Goal: Information Seeking & Learning: Check status

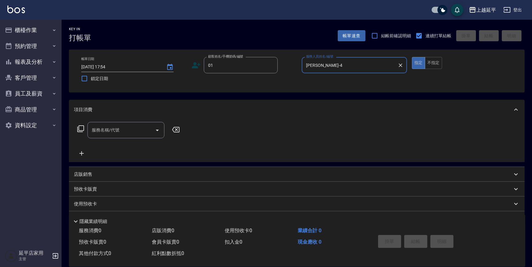
type input "[PERSON_NAME]-4"
click at [407, 123] on div "服務名稱/代號 服務名稱/代號" at bounding box center [297, 140] width 456 height 42
click at [136, 134] on input "服務名稱/代號" at bounding box center [121, 130] width 62 height 11
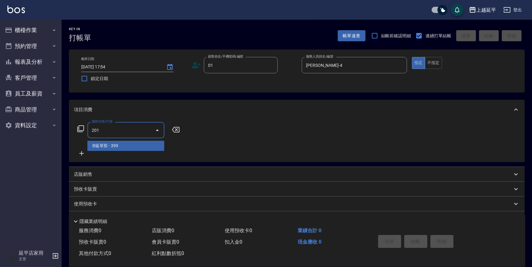
click at [132, 144] on span "B級單剪 - 399" at bounding box center [125, 146] width 77 height 10
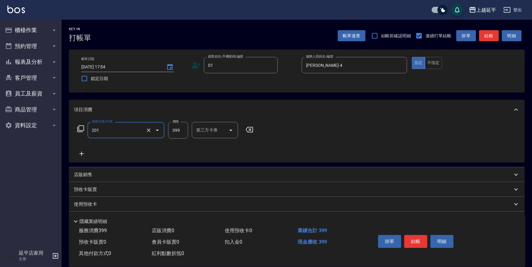
type input "B級單剪(201)"
click at [493, 33] on button "結帳" at bounding box center [489, 35] width 20 height 11
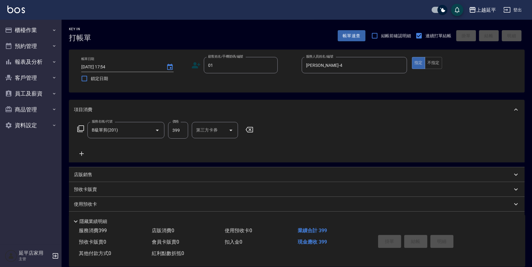
type input "2025/08/18 17:55"
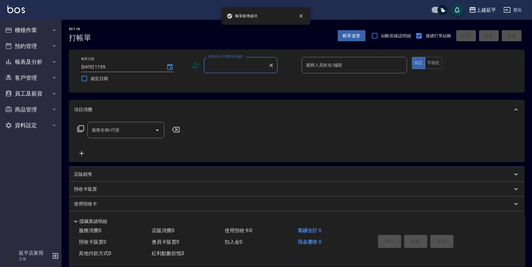
click at [250, 65] on input "顧客姓名/手機號碼/編號" at bounding box center [236, 65] width 59 height 11
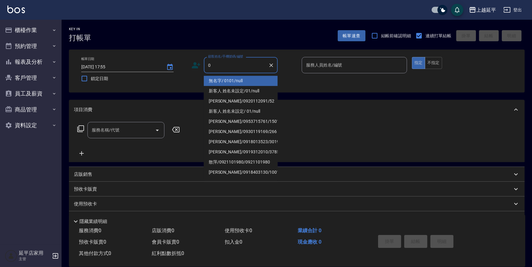
type input "01"
click at [260, 80] on li "無名字/ 0101/null" at bounding box center [241, 81] width 74 height 10
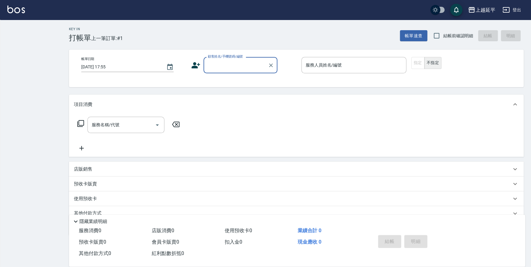
checkbox input "true"
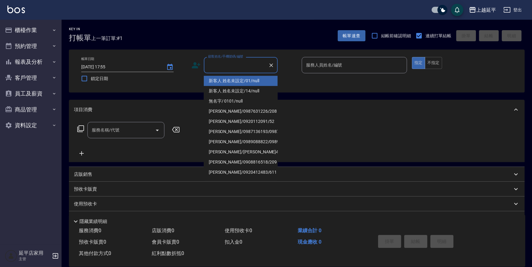
click at [233, 65] on input "顧客姓名/手機號碼/編號" at bounding box center [236, 65] width 59 height 11
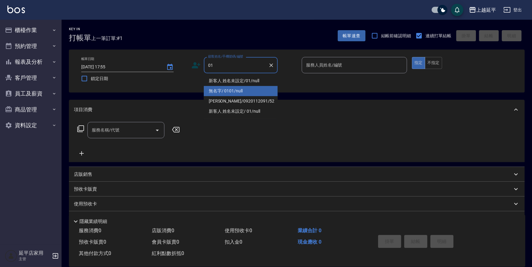
click at [246, 87] on li "無名字/ 0101/null" at bounding box center [241, 91] width 74 height 10
type input "無名字/ 0101/null"
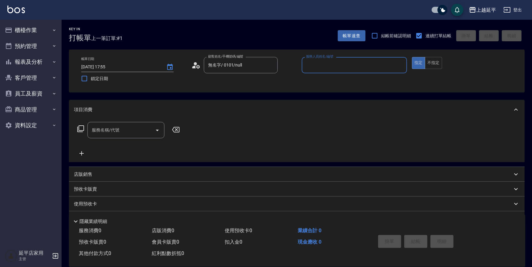
click at [324, 61] on input "服務人員姓名/編號" at bounding box center [354, 65] width 100 height 11
drag, startPoint x: 323, startPoint y: 82, endPoint x: 300, endPoint y: 92, distance: 24.8
click at [323, 81] on div "[PERSON_NAME] -4" at bounding box center [354, 81] width 105 height 10
type input "[PERSON_NAME]-4"
click at [132, 131] on input "服務名稱/代號" at bounding box center [121, 130] width 62 height 11
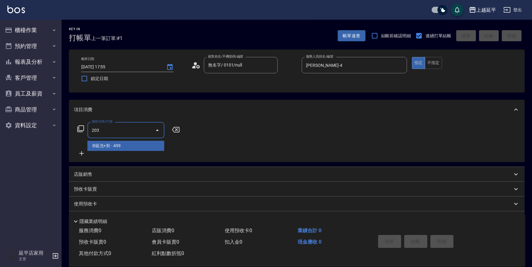
click at [131, 147] on span "B級洗+剪 - 499" at bounding box center [125, 146] width 77 height 10
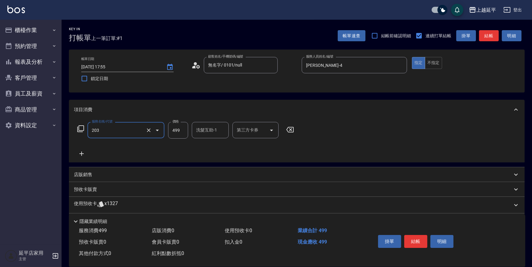
type input "B級洗+剪(203)"
click at [386, 111] on div "項目消費" at bounding box center [293, 110] width 438 height 6
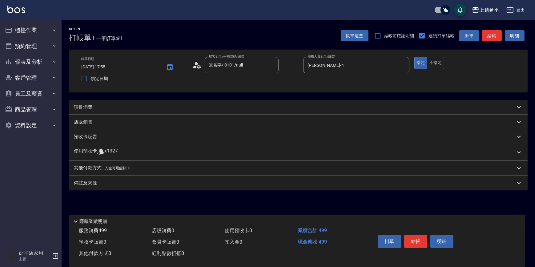
click at [365, 106] on div "項目消費" at bounding box center [295, 107] width 442 height 6
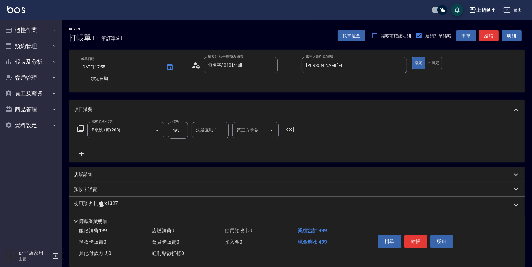
click at [415, 240] on button "結帳" at bounding box center [415, 241] width 23 height 13
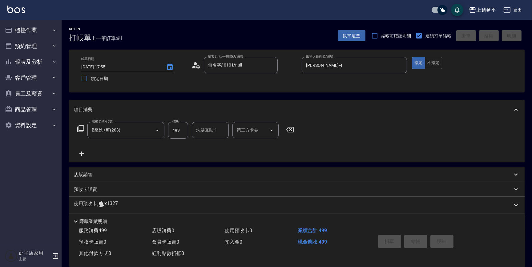
type input "[DATE] 17:56"
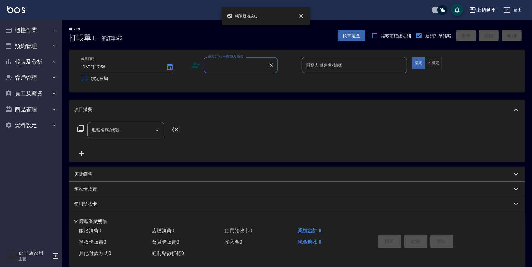
click at [235, 67] on input "顧客姓名/手機號碼/編號" at bounding box center [236, 65] width 59 height 11
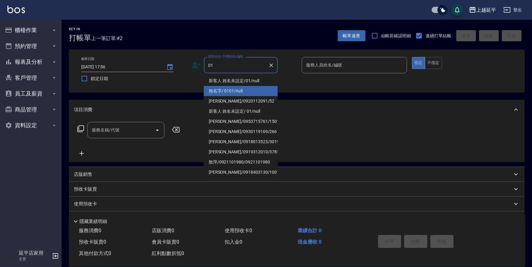
click at [256, 91] on li "無名字/ 0101/null" at bounding box center [241, 91] width 74 height 10
type input "無名字/ 0101/null"
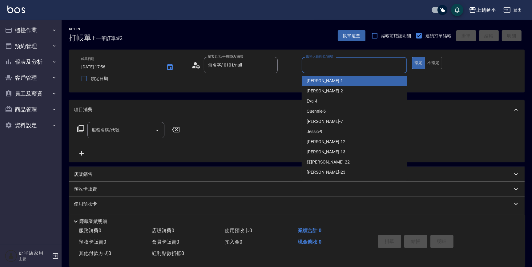
click at [329, 61] on input "服務人員姓名/編號" at bounding box center [354, 65] width 100 height 11
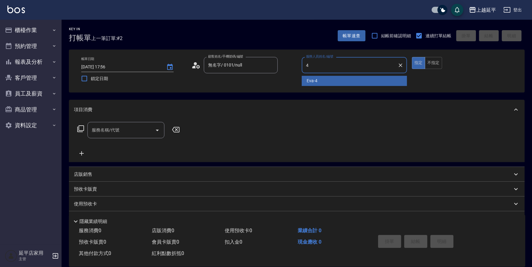
drag, startPoint x: 329, startPoint y: 79, endPoint x: 312, endPoint y: 86, distance: 18.4
click at [329, 79] on div "[PERSON_NAME] -4" at bounding box center [354, 81] width 105 height 10
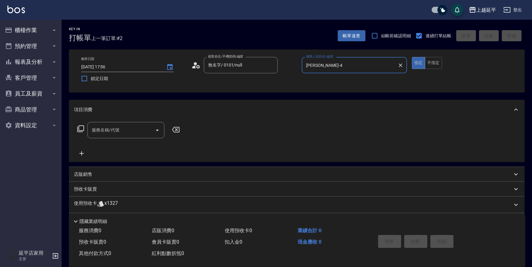
type input "[PERSON_NAME]-4"
click at [143, 131] on input "服務名稱/代號" at bounding box center [121, 130] width 62 height 11
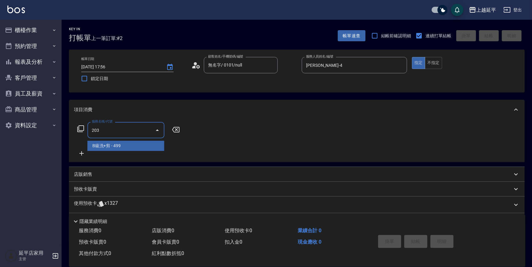
click at [134, 144] on span "B級洗+剪 - 499" at bounding box center [125, 146] width 77 height 10
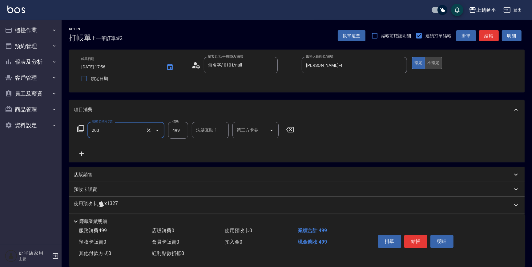
type input "B級洗+剪(203)"
click at [431, 64] on button "不指定" at bounding box center [433, 63] width 17 height 12
click at [489, 29] on div "帳單速查 結帳前確認明細 連續打單結帳 掛單 結帳 明細" at bounding box center [431, 35] width 187 height 13
click at [490, 35] on button "結帳" at bounding box center [489, 35] width 20 height 11
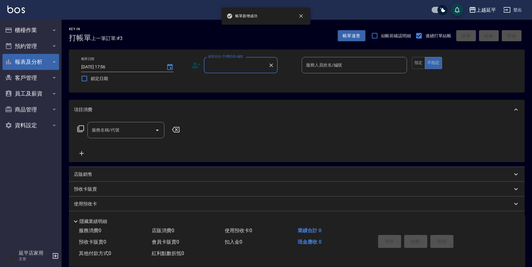
click at [32, 63] on button "報表及分析" at bounding box center [30, 62] width 57 height 16
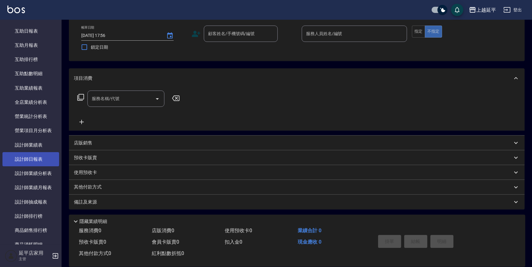
scroll to position [112, 0]
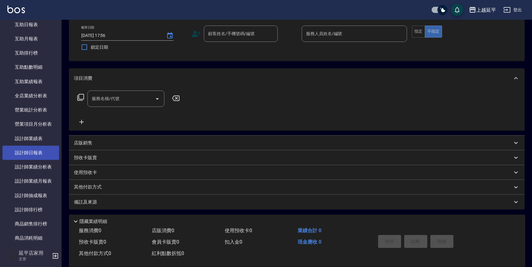
click at [36, 151] on link "設計師日報表" at bounding box center [30, 153] width 57 height 14
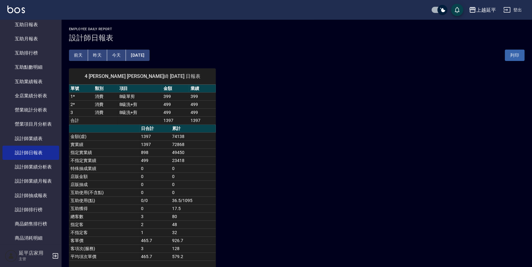
click at [135, 53] on button "[DATE]" at bounding box center [137, 55] width 23 height 11
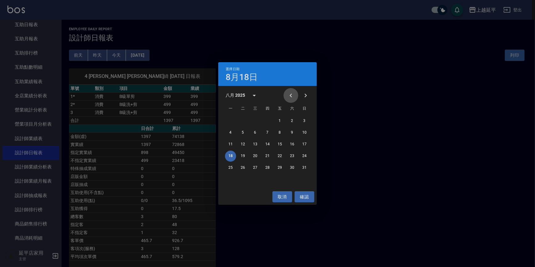
click at [292, 95] on icon "Previous month" at bounding box center [290, 95] width 7 height 7
click at [291, 144] on button "19" at bounding box center [292, 144] width 11 height 11
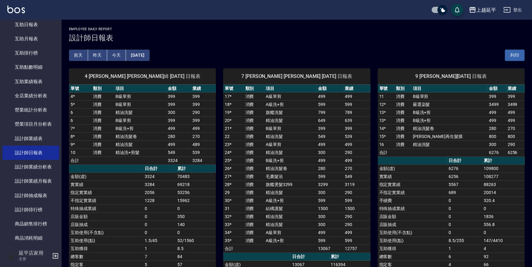
click at [149, 54] on button "[DATE]" at bounding box center [137, 55] width 23 height 11
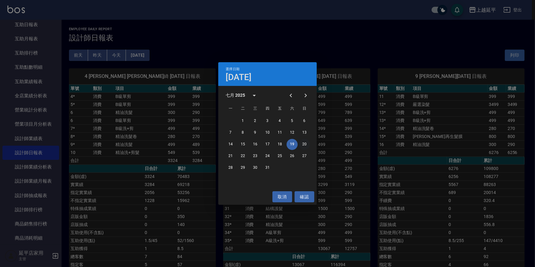
click at [304, 143] on button "20" at bounding box center [304, 144] width 11 height 11
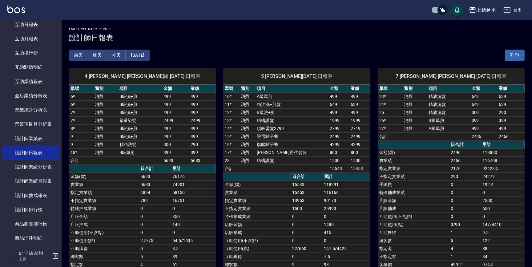
click at [139, 53] on button "[DATE]" at bounding box center [137, 55] width 23 height 11
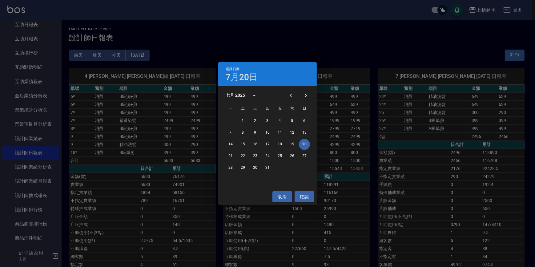
click at [309, 94] on icon "Next month" at bounding box center [305, 95] width 7 height 7
click at [283, 145] on button "15" at bounding box center [279, 144] width 11 height 11
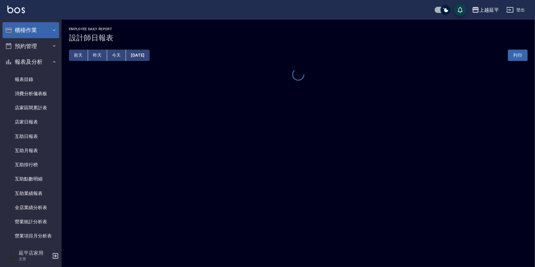
click at [27, 36] on button "櫃檯作業" at bounding box center [30, 30] width 57 height 16
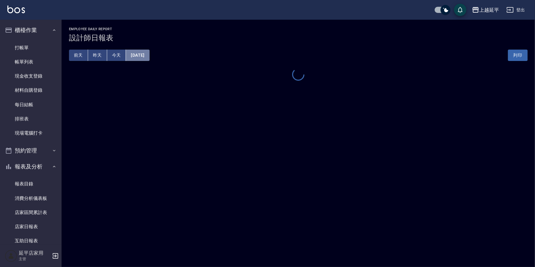
click at [148, 58] on button "[DATE]" at bounding box center [137, 55] width 23 height 11
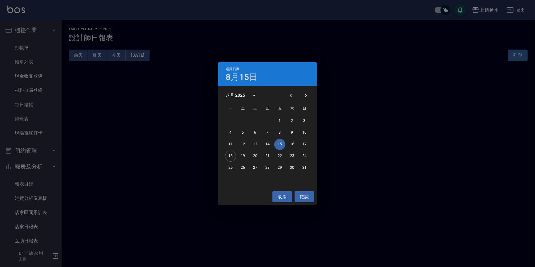
click at [280, 144] on button "15" at bounding box center [279, 144] width 11 height 11
click at [281, 144] on button "15" at bounding box center [279, 144] width 11 height 11
click at [301, 196] on button "確認" at bounding box center [305, 196] width 20 height 11
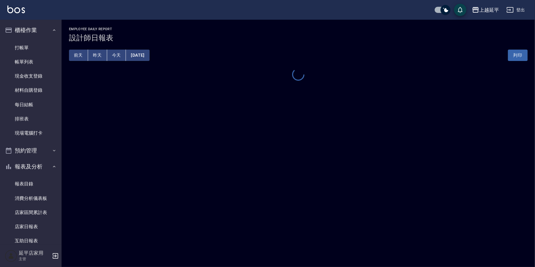
click at [218, 127] on div "上越延平 [DATE] 設計師日報表 列印時間： [DATE][PHONE_NUMBER]:57 Employee Daily Report 設計師日報表 […" at bounding box center [267, 133] width 535 height 267
click at [203, 127] on div "上越延平 [DATE] 設計師日報表 列印時間： [DATE][PHONE_NUMBER]:57 Employee Daily Report 設計師日報表 […" at bounding box center [267, 133] width 535 height 267
drag, startPoint x: 203, startPoint y: 127, endPoint x: 196, endPoint y: 124, distance: 8.1
click at [196, 125] on div "上越延平 [DATE] 設計師日報表 列印時間： [DATE][PHONE_NUMBER]:57 Employee Daily Report 設計師日報表 […" at bounding box center [267, 133] width 535 height 267
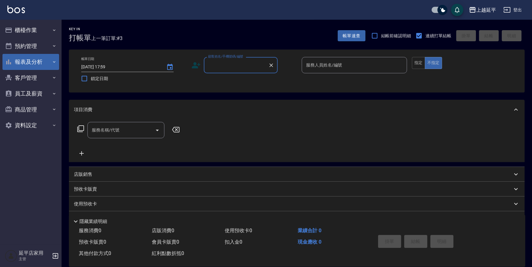
click at [38, 61] on button "報表及分析" at bounding box center [30, 62] width 57 height 16
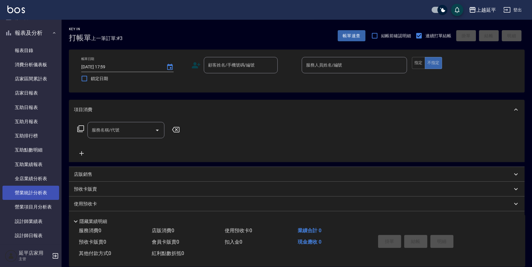
scroll to position [84, 0]
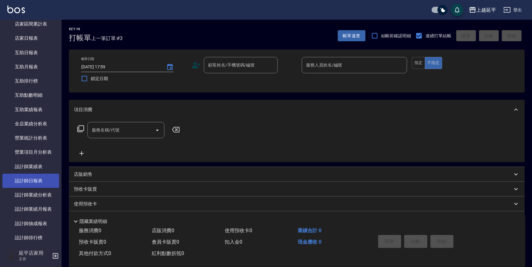
click at [40, 181] on link "設計師日報表" at bounding box center [30, 181] width 57 height 14
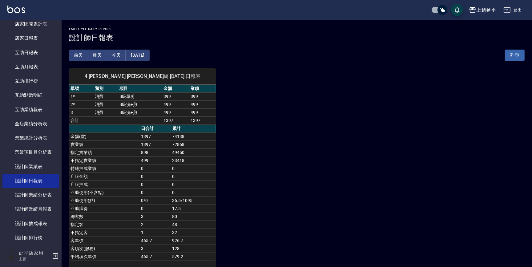
click at [148, 53] on button "[DATE]" at bounding box center [137, 55] width 23 height 11
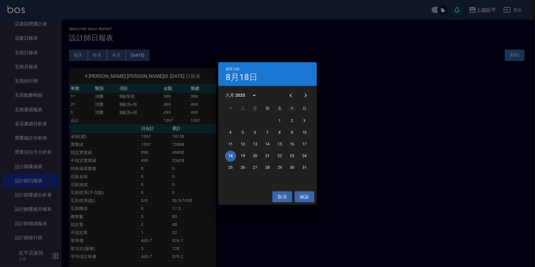
click at [279, 145] on button "15" at bounding box center [279, 144] width 11 height 11
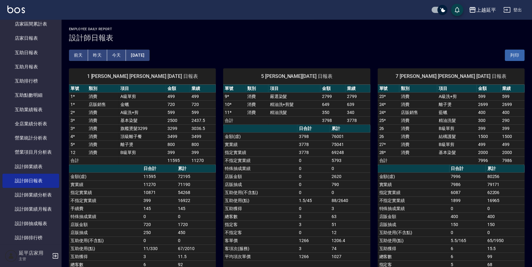
click at [148, 57] on button "2025/08/15" at bounding box center [137, 55] width 23 height 11
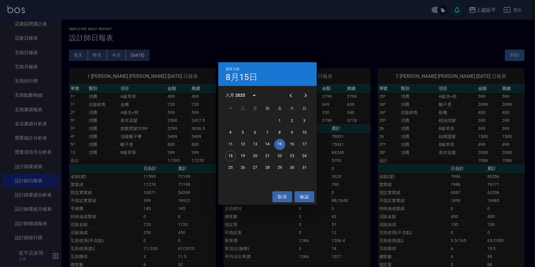
click at [303, 144] on button "17" at bounding box center [304, 144] width 11 height 11
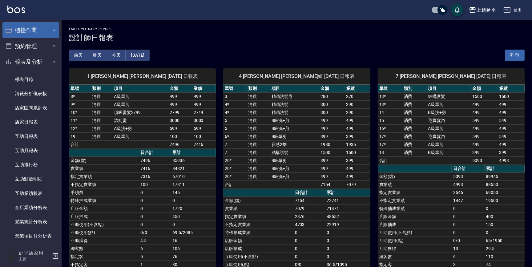
click at [29, 26] on button "櫃檯作業" at bounding box center [30, 30] width 57 height 16
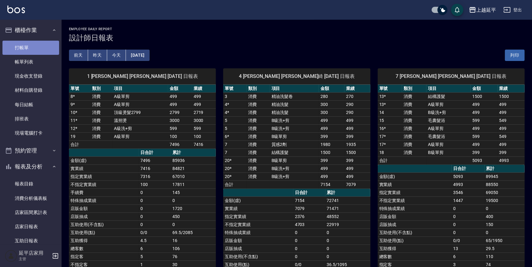
click at [33, 47] on link "打帳單" at bounding box center [30, 48] width 57 height 14
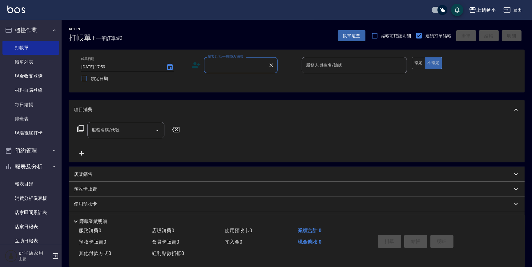
click at [249, 63] on input "顧客姓名/手機號碼/編號" at bounding box center [236, 65] width 59 height 11
